Goal: Task Accomplishment & Management: Manage account settings

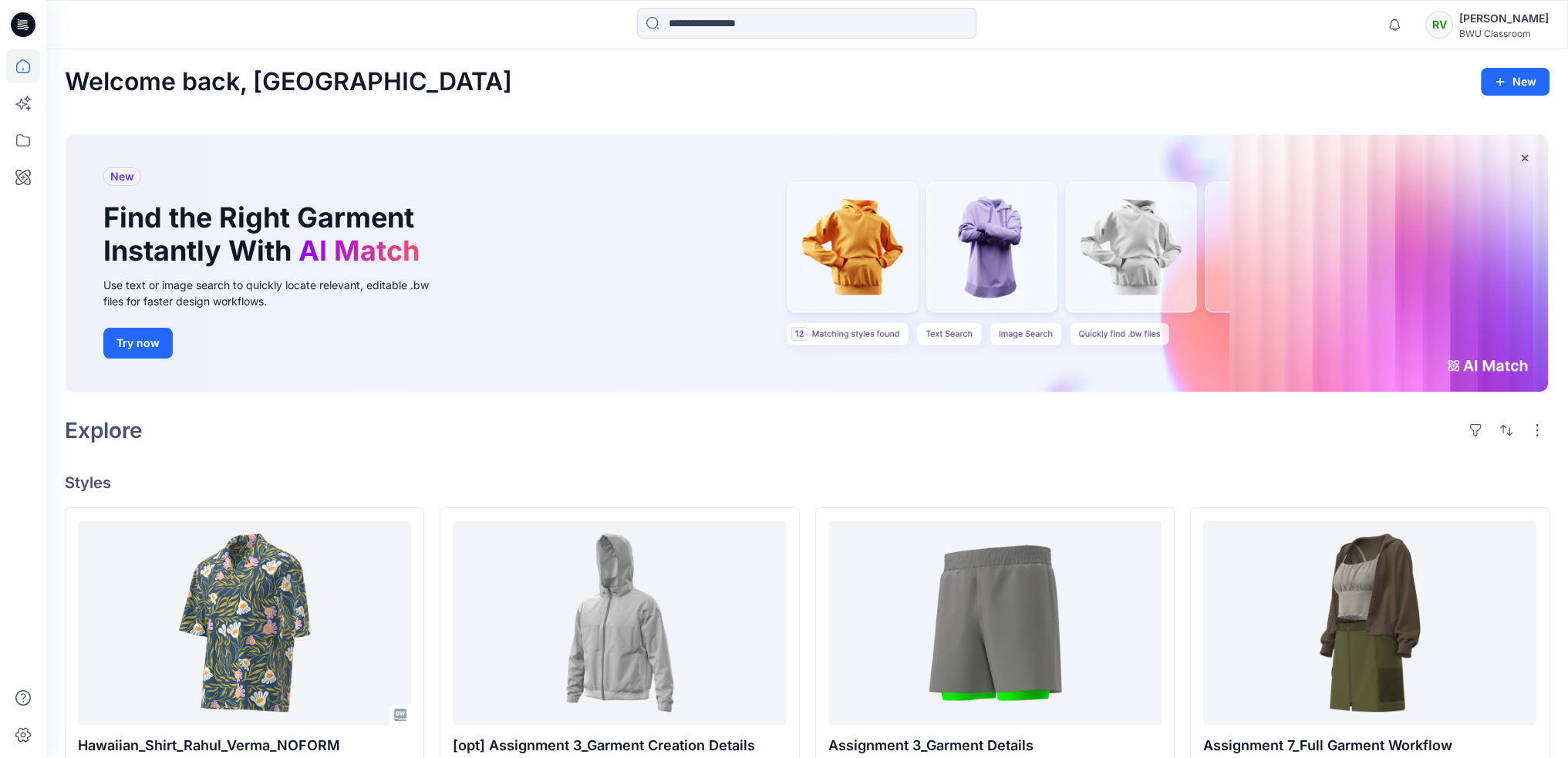
scroll to position [257, 0]
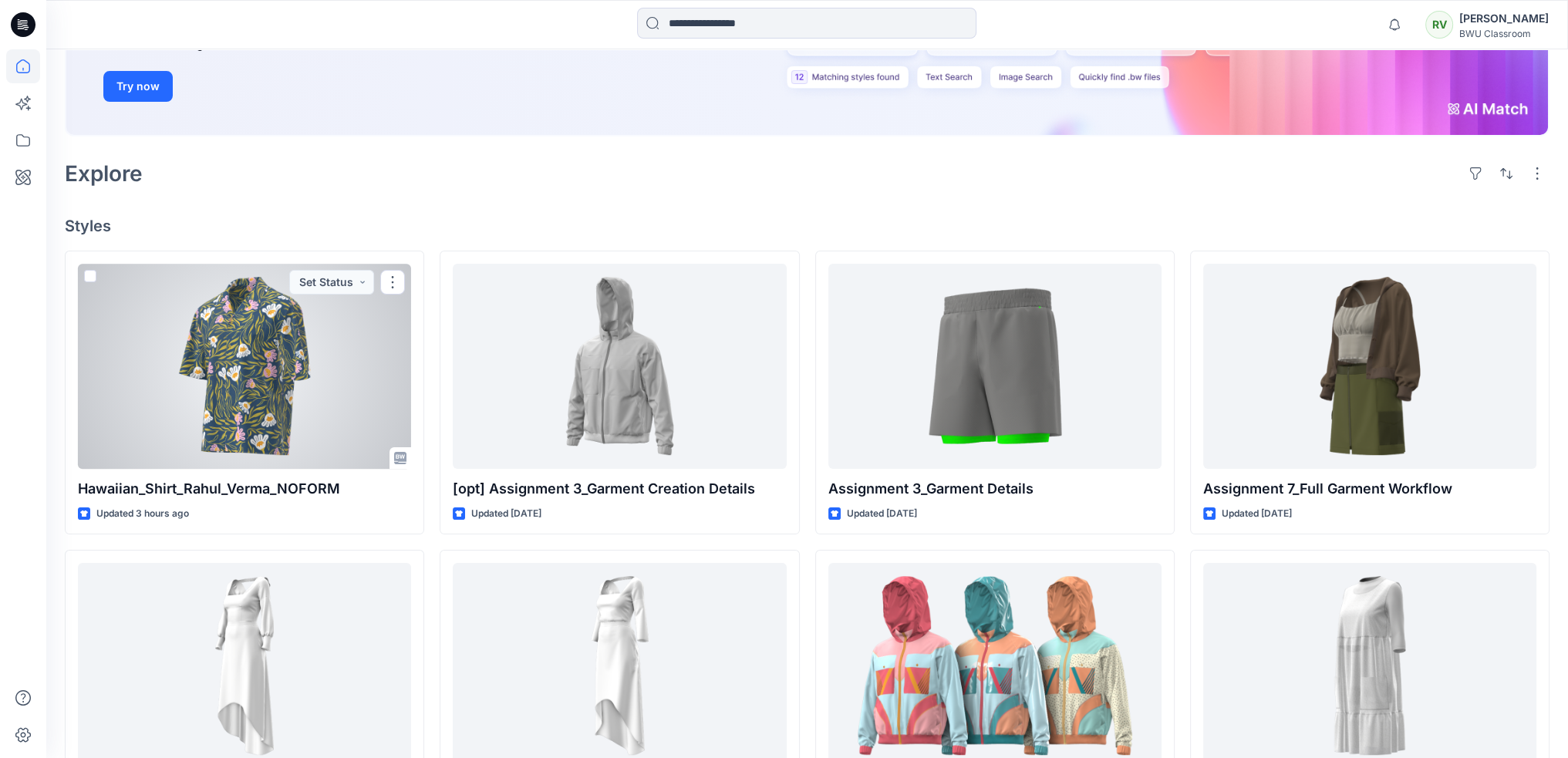
click at [296, 386] on div at bounding box center [244, 366] width 333 height 205
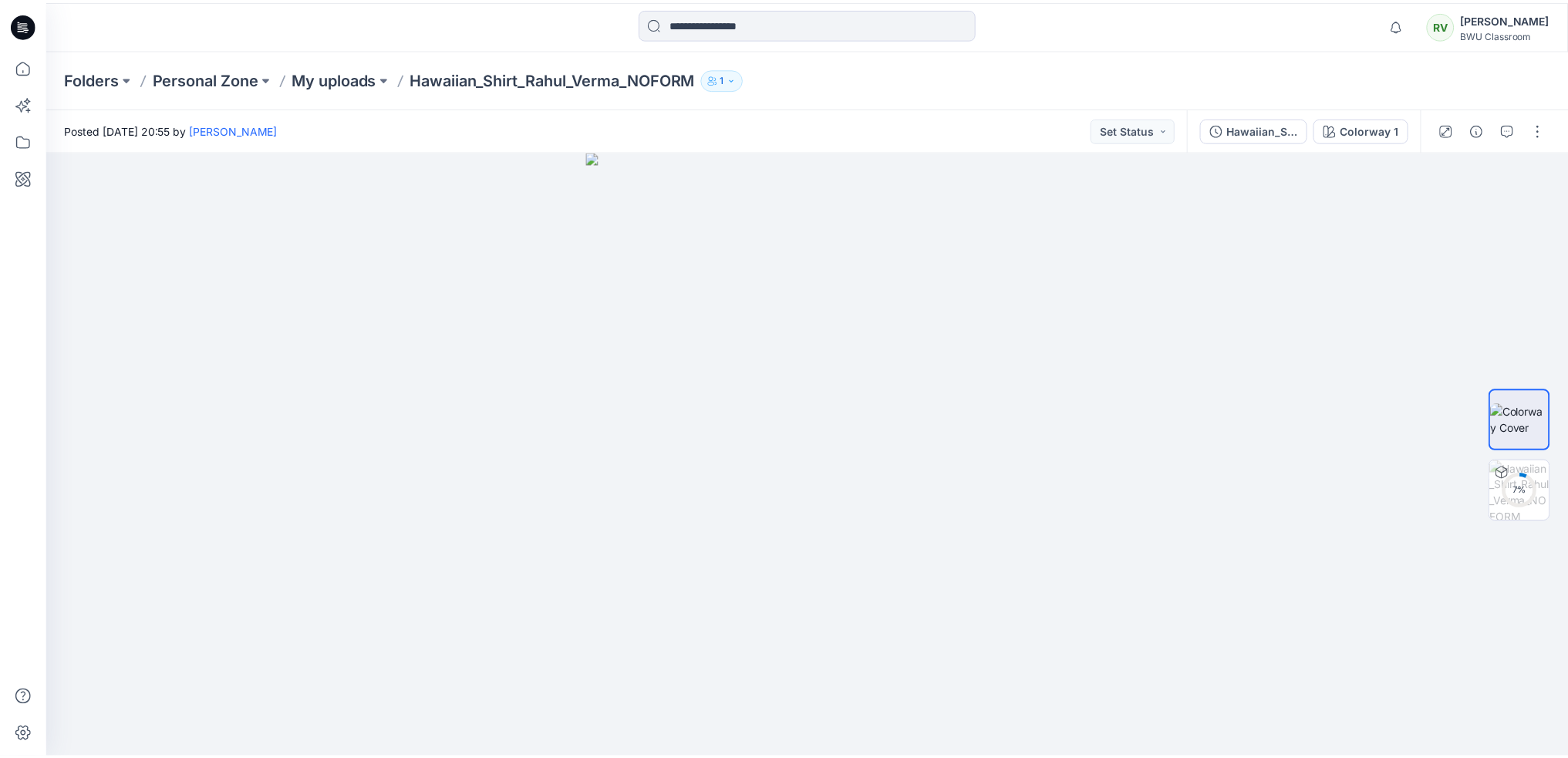
scroll to position [257, 0]
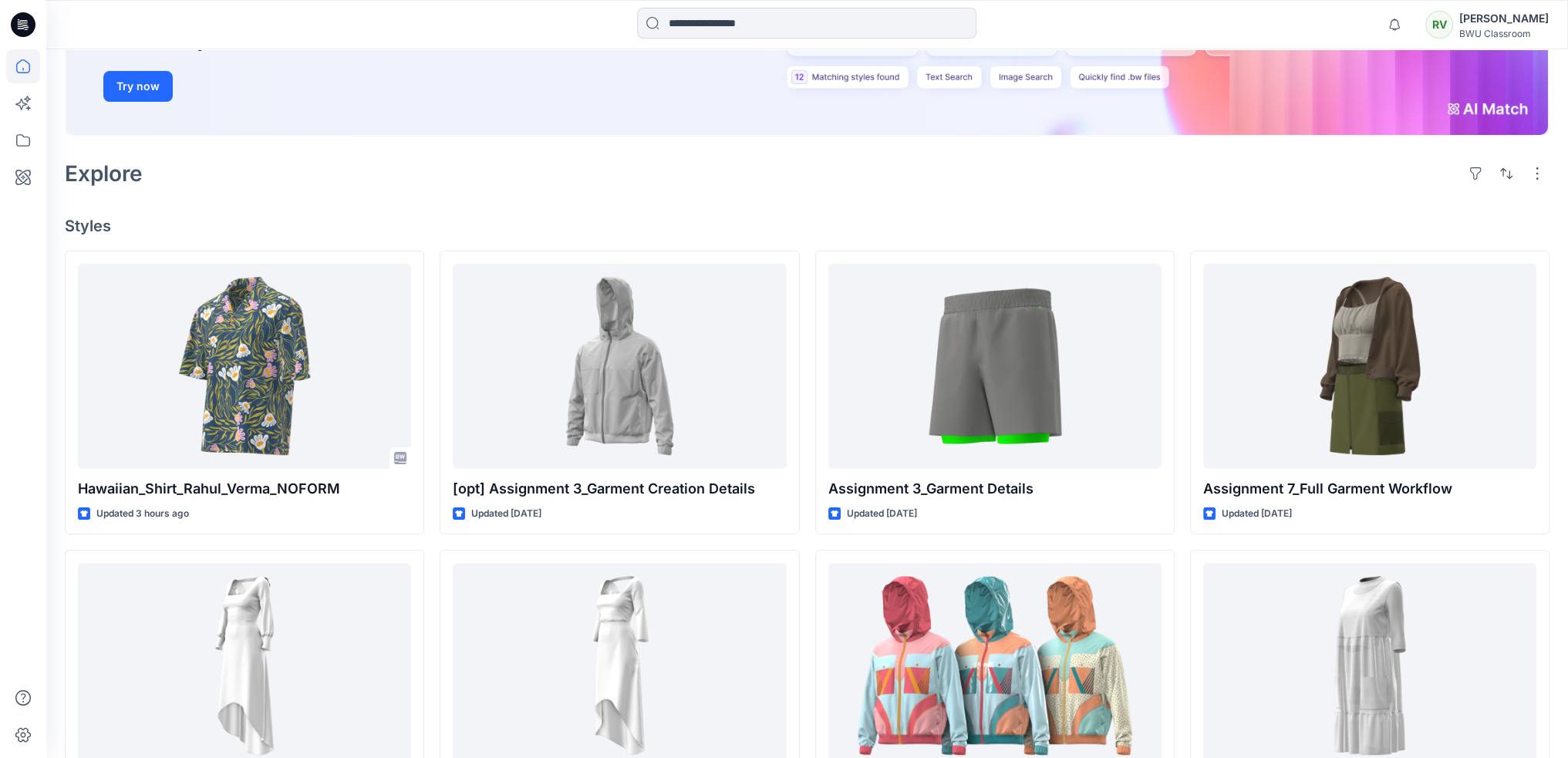
click at [1453, 25] on div "RV" at bounding box center [1439, 24] width 28 height 28
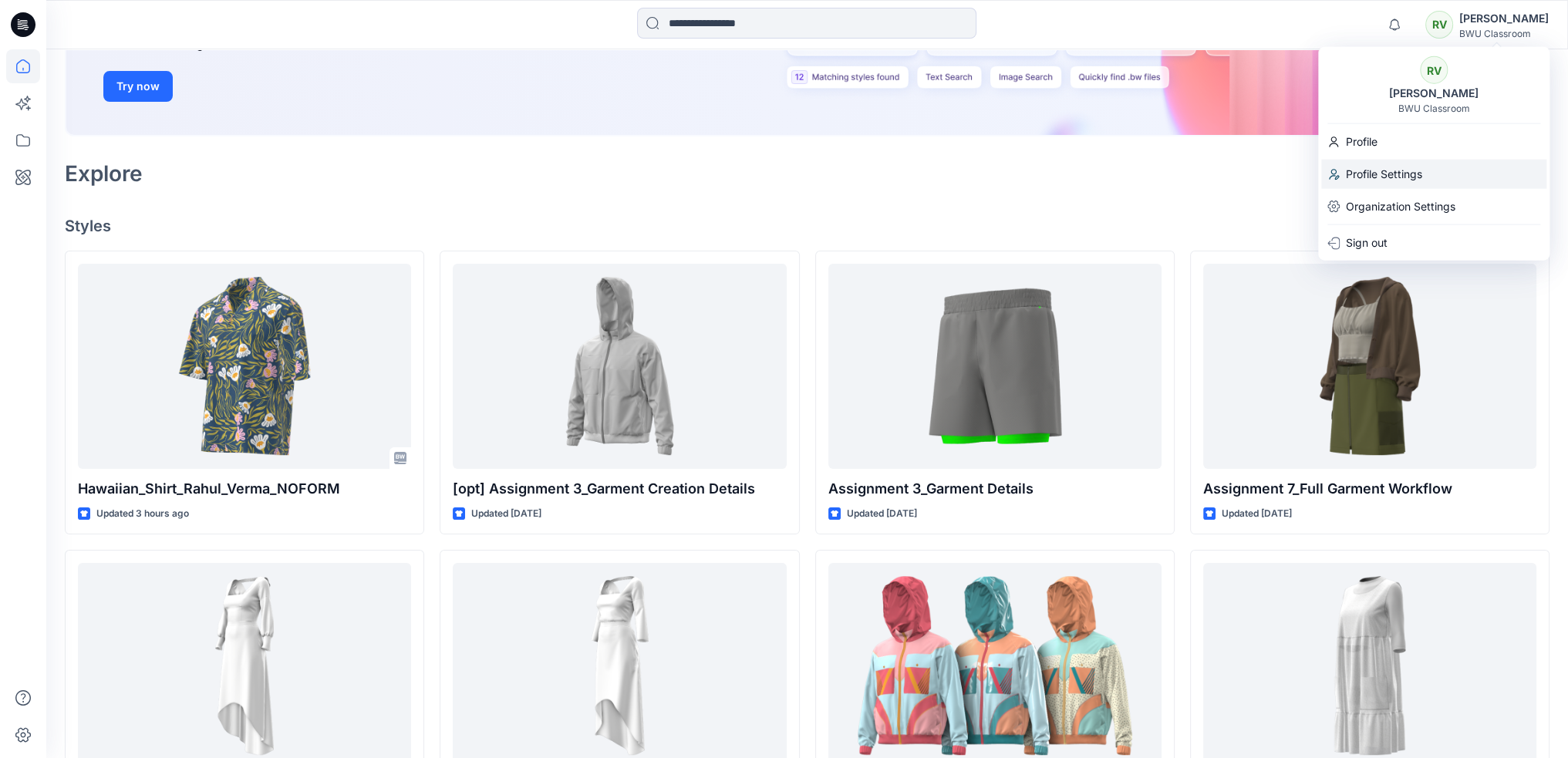
click at [1393, 170] on p "Profile Settings" at bounding box center [1384, 174] width 76 height 30
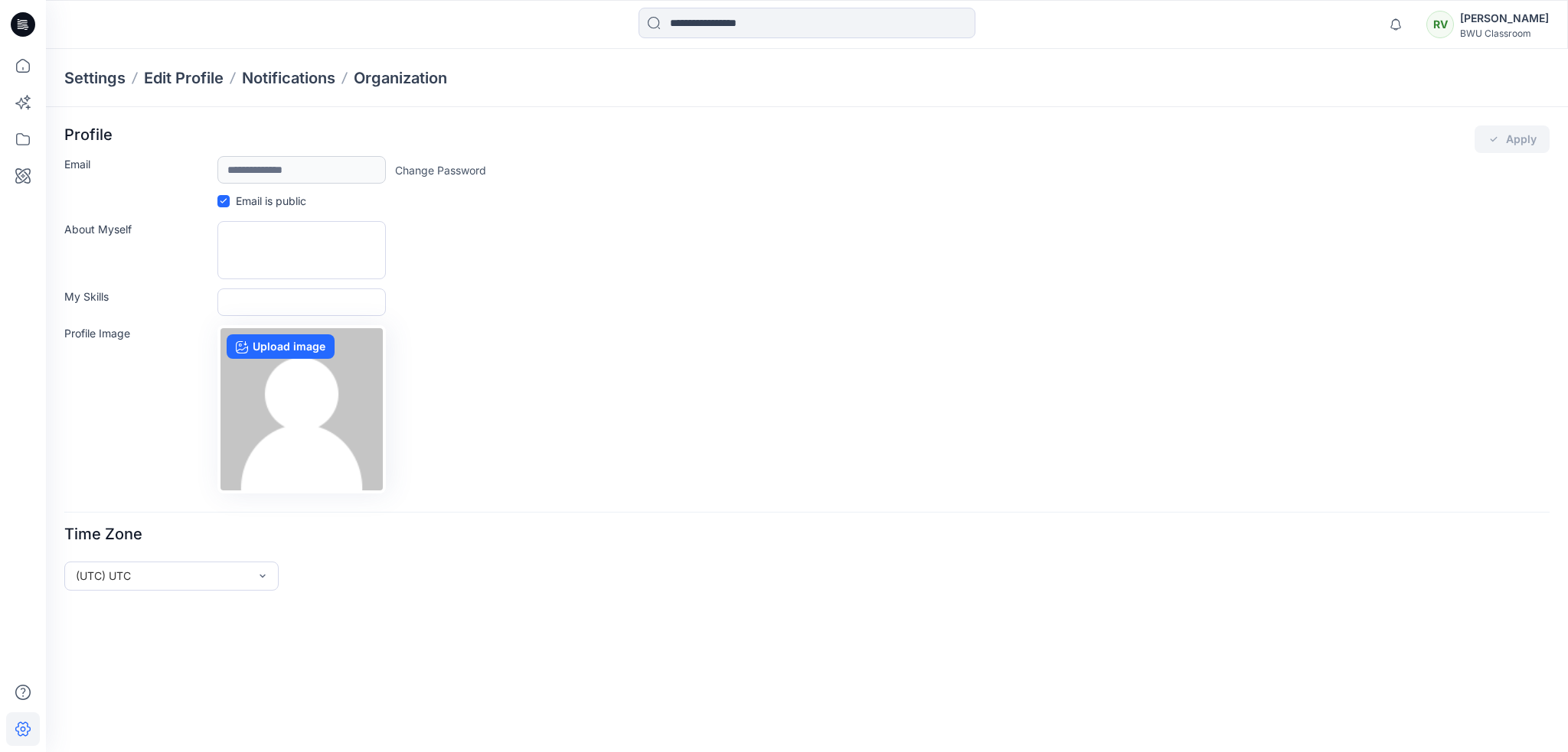
click at [1512, 29] on div "BWU Classroom" at bounding box center [1505, 33] width 89 height 12
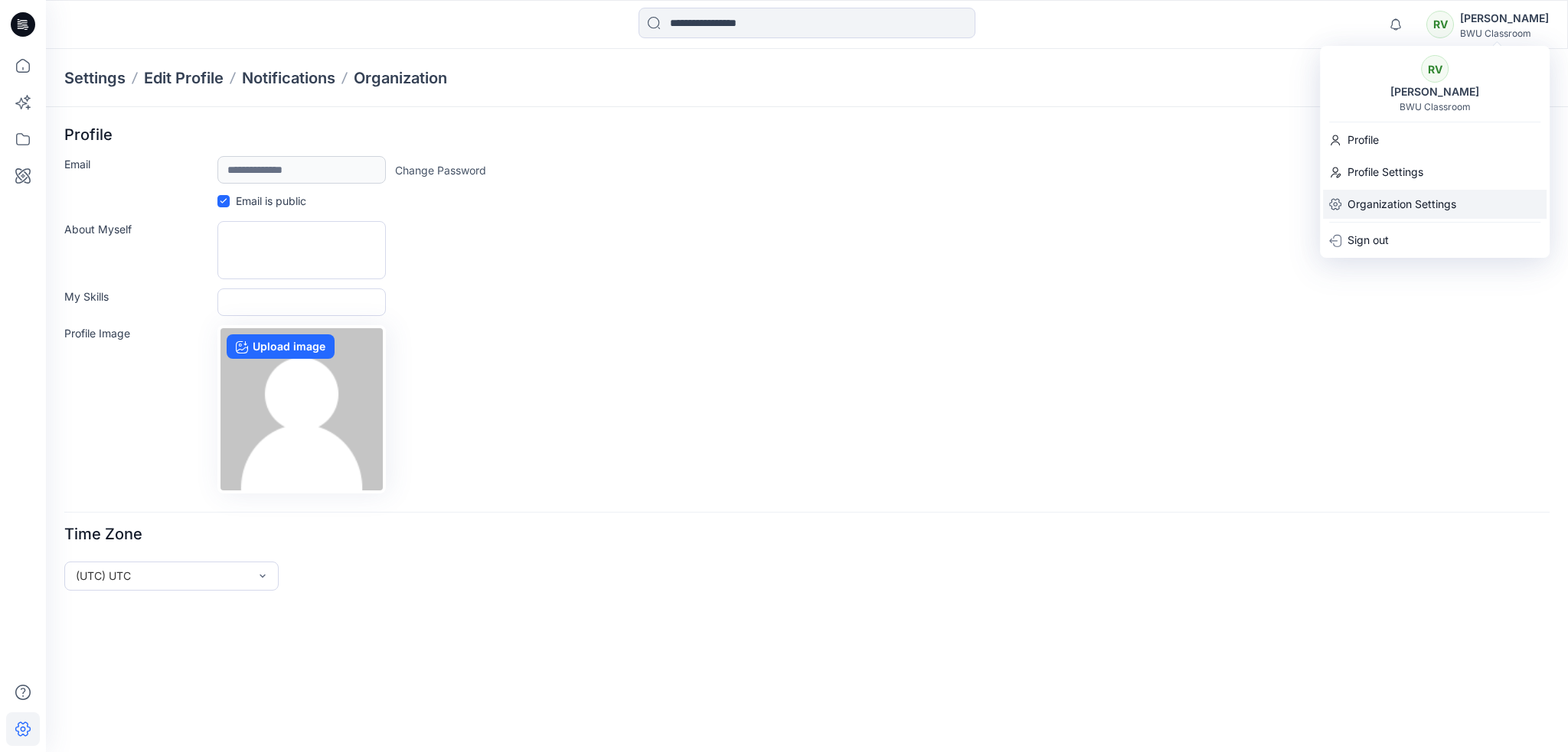
click at [1398, 202] on p "Organization Settings" at bounding box center [1402, 204] width 108 height 29
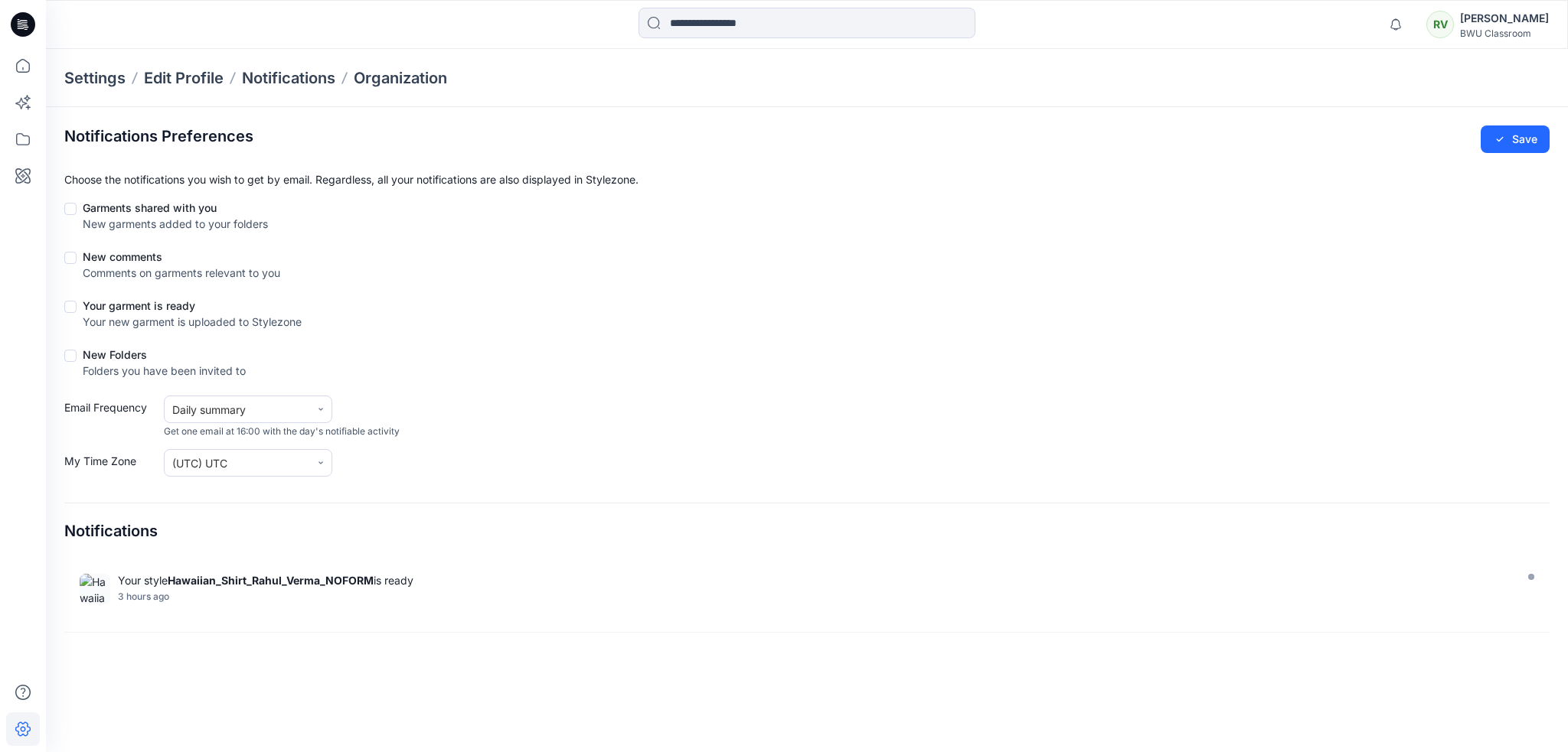
click at [211, 208] on div "Garments shared with you" at bounding box center [175, 208] width 186 height 16
click at [115, 254] on div "New comments" at bounding box center [181, 257] width 197 height 16
drag, startPoint x: 133, startPoint y: 299, endPoint x: 131, endPoint y: 346, distance: 47.0
click at [133, 302] on div "Your garment is ready" at bounding box center [192, 305] width 219 height 16
drag, startPoint x: 128, startPoint y: 353, endPoint x: 288, endPoint y: 365, distance: 160.4
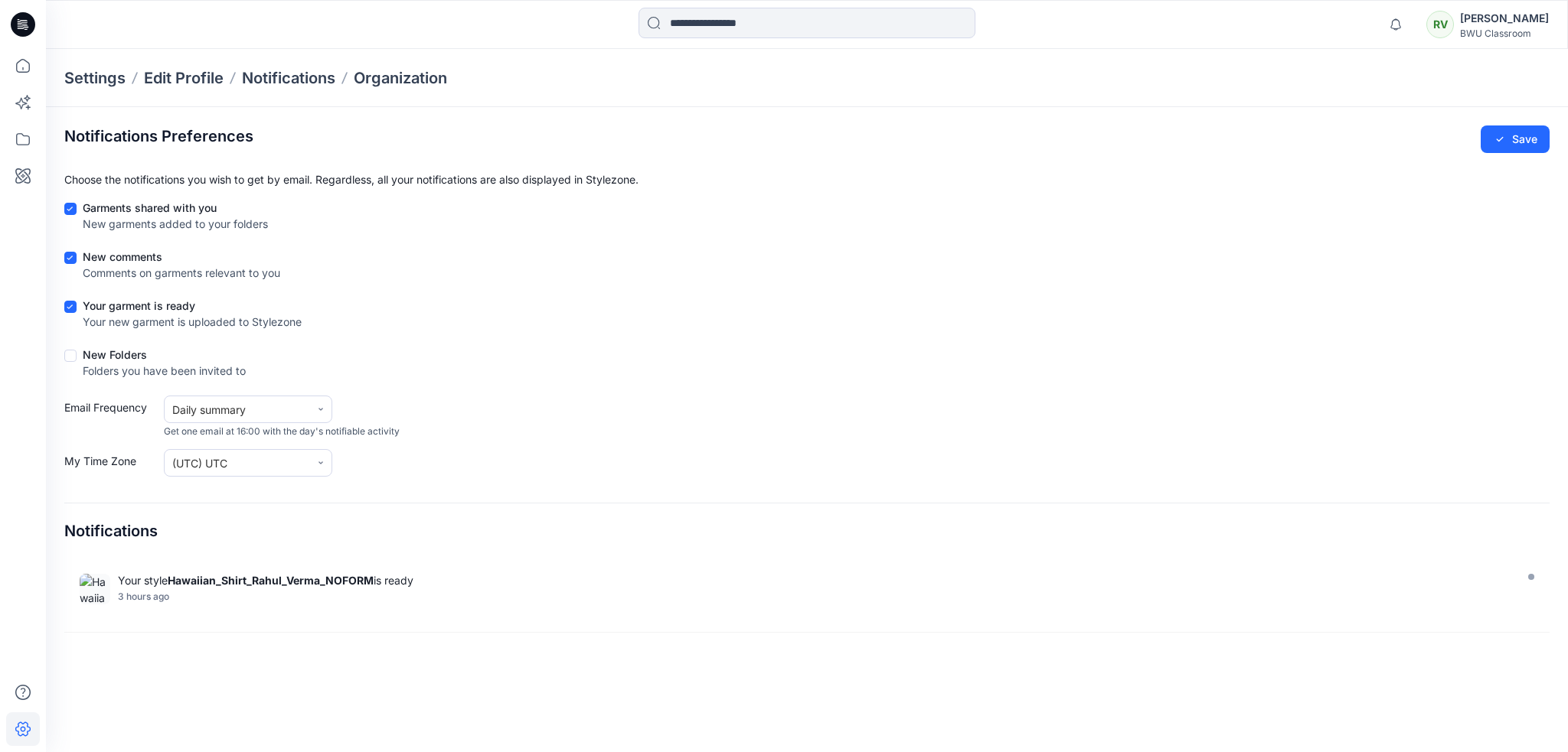
click at [126, 352] on div "New Folders" at bounding box center [164, 354] width 163 height 16
click at [70, 357] on span at bounding box center [70, 356] width 12 height 12
click at [527, 382] on div "New Folders Folders you have been invited to" at bounding box center [807, 365] width 1485 height 38
click at [308, 408] on div "Daily summary" at bounding box center [237, 410] width 146 height 20
click at [527, 398] on div "Email Frequency 2 results available. Use Up and Down to choose options, press E…" at bounding box center [807, 417] width 1485 height 43
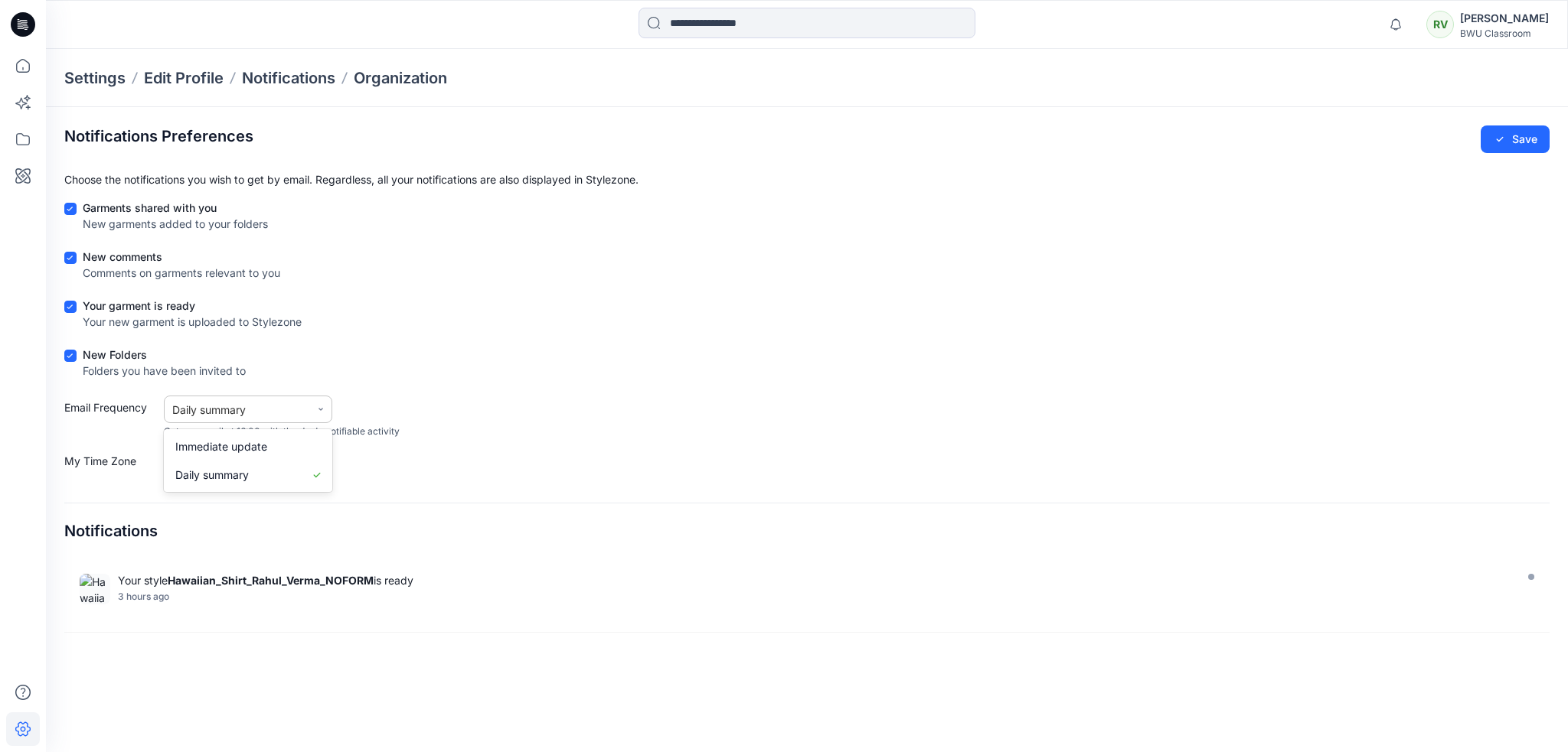
drag, startPoint x: 320, startPoint y: 410, endPoint x: 309, endPoint y: 413, distance: 11.4
click at [319, 410] on icon at bounding box center [321, 409] width 9 height 9
click at [269, 440] on div "Immediate update" at bounding box center [248, 447] width 169 height 28
click at [1513, 139] on button "Save" at bounding box center [1516, 139] width 69 height 28
